Goal: Understand process/instructions: Learn how to perform a task or action

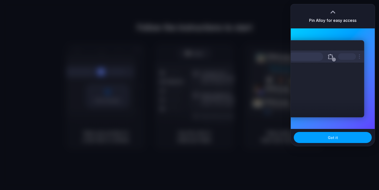
click at [345, 136] on button "Got it" at bounding box center [333, 137] width 78 height 11
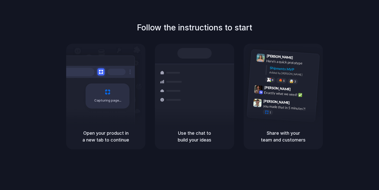
click at [356, 37] on div "Follow the instructions to start Capturing page Open your product in a new tab …" at bounding box center [194, 85] width 379 height 127
